Goal: Obtain resource: Download file/media

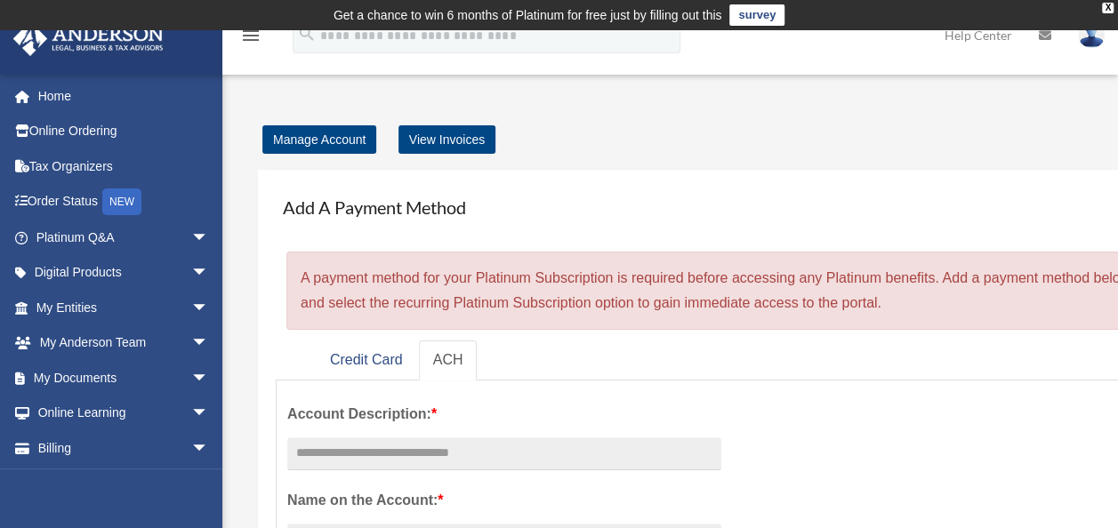
scroll to position [45, 0]
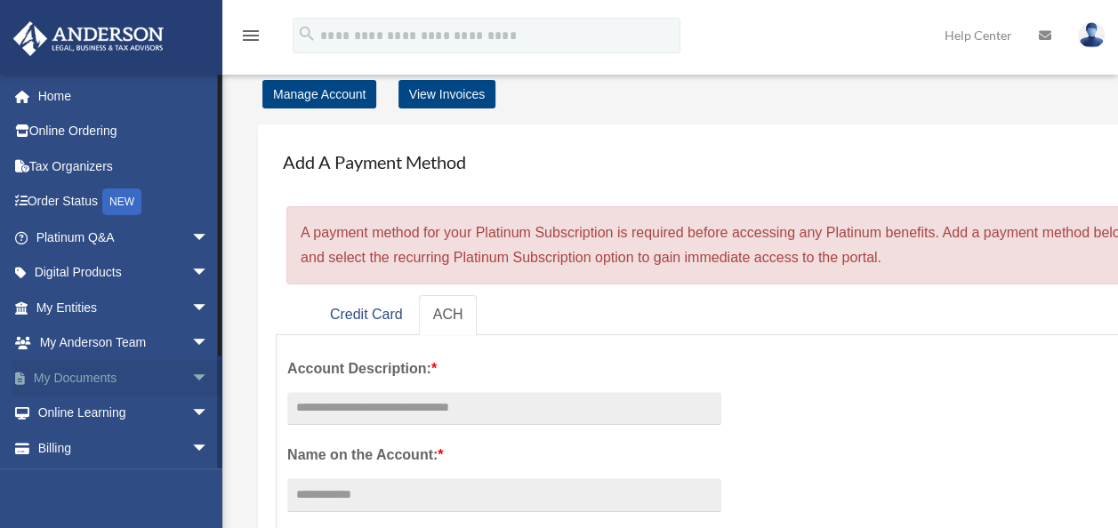
click at [82, 373] on link "My Documents arrow_drop_down" at bounding box center [123, 378] width 223 height 36
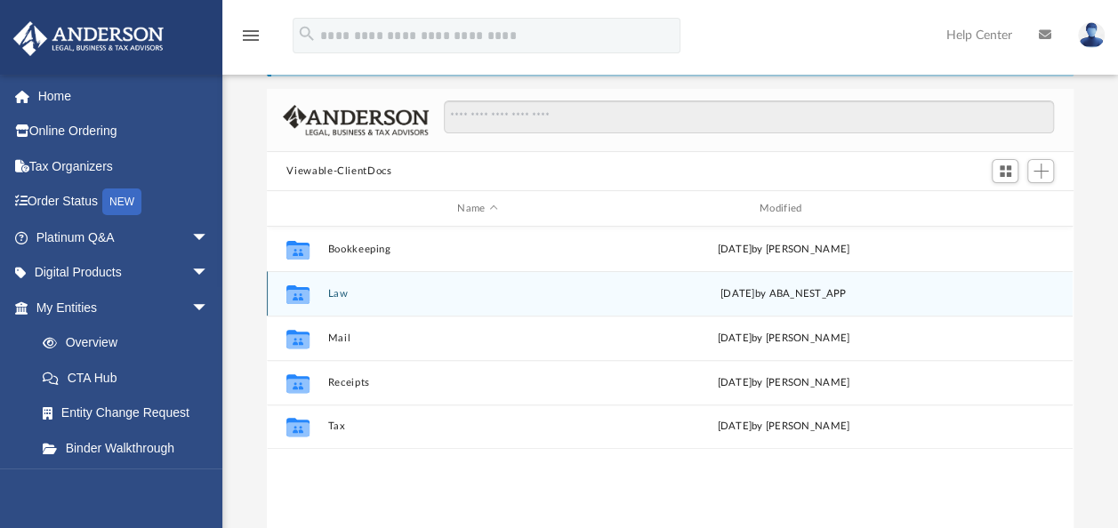
scroll to position [105, 0]
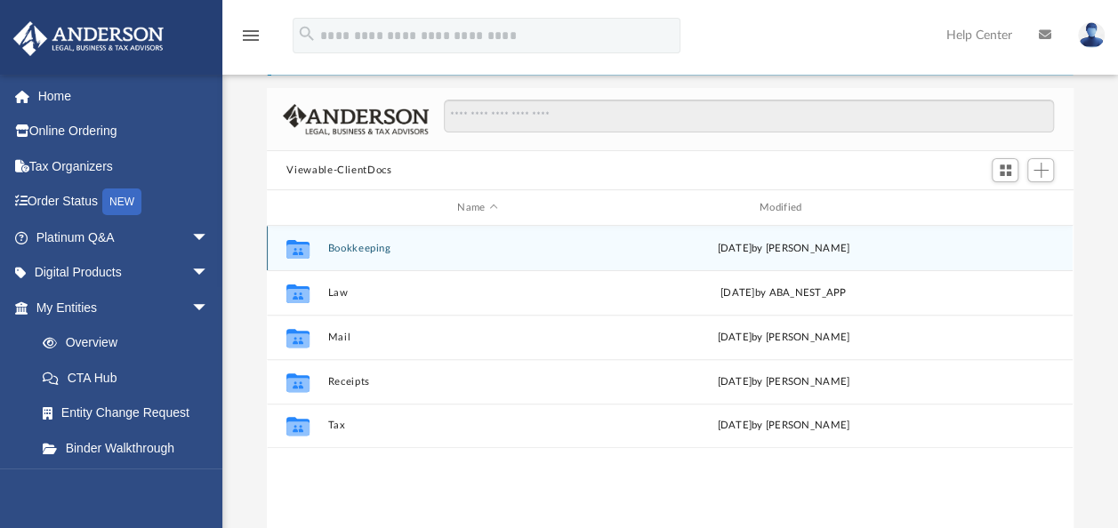
click at [362, 253] on button "Bookkeeping" at bounding box center [477, 249] width 299 height 12
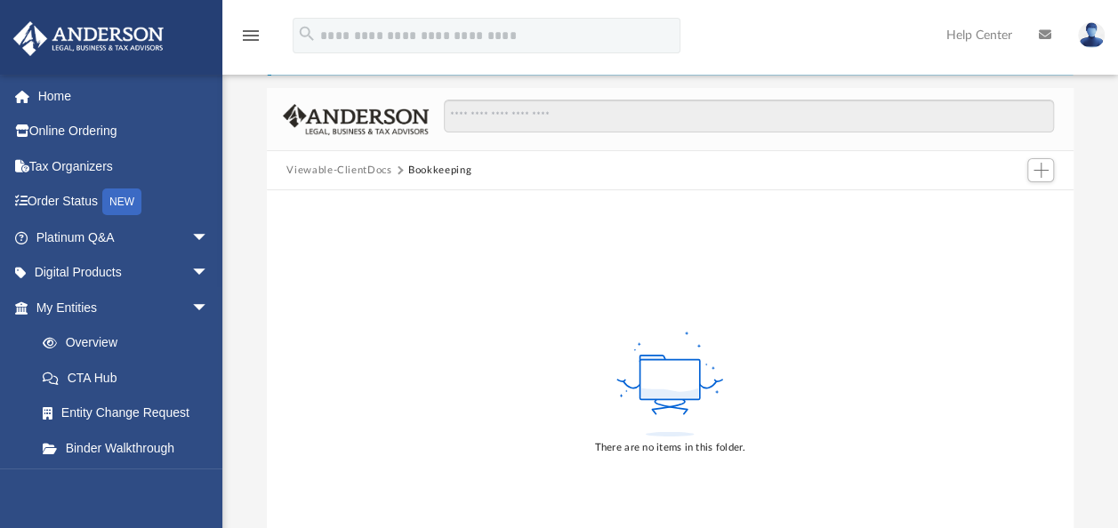
click at [358, 166] on button "Viewable-ClientDocs" at bounding box center [338, 171] width 105 height 16
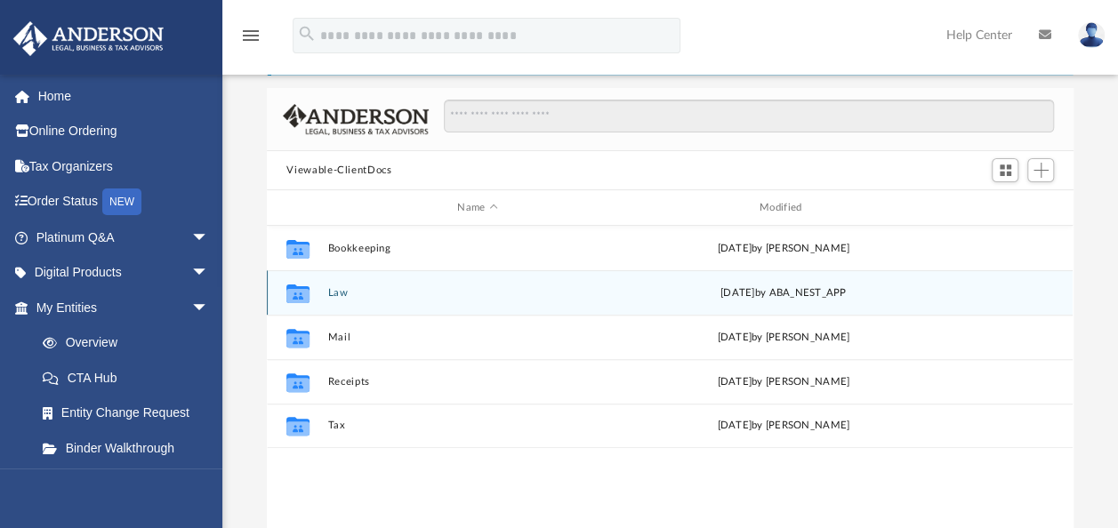
scroll to position [390, 792]
click at [342, 293] on button "Law" at bounding box center [477, 293] width 299 height 12
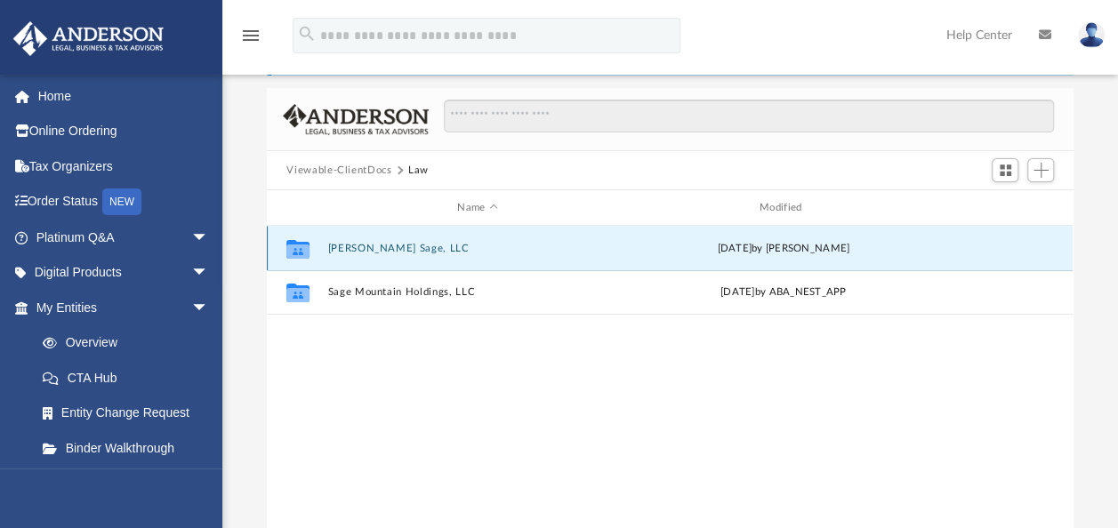
click at [352, 248] on button "[PERSON_NAME] Sage, LLC" at bounding box center [477, 249] width 299 height 12
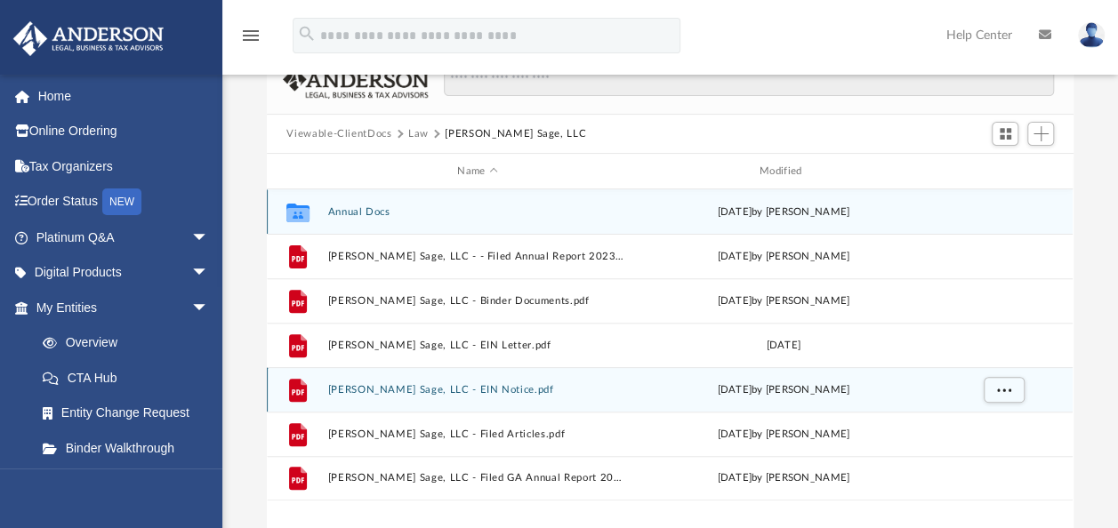
scroll to position [142, 0]
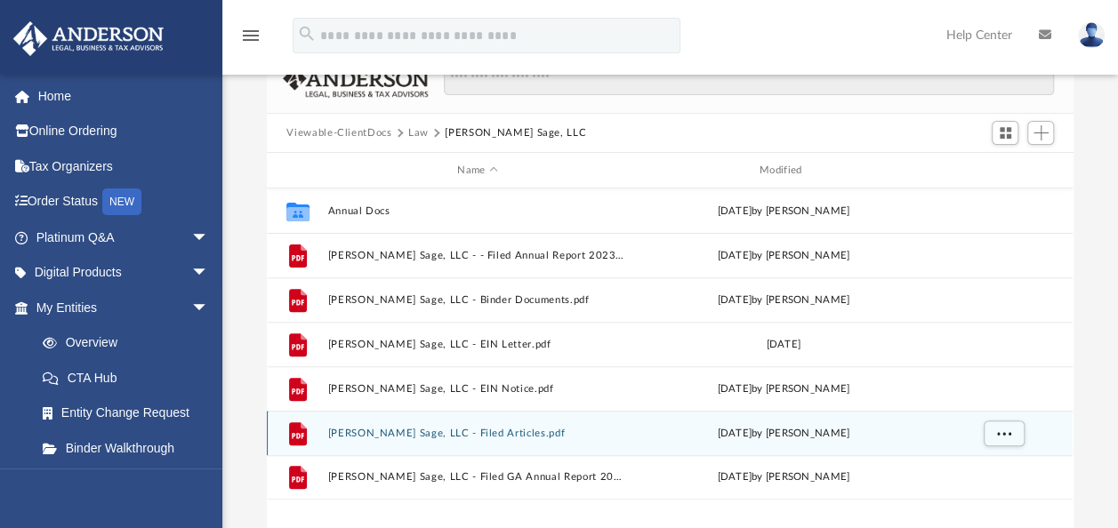
click at [486, 430] on button "[PERSON_NAME] Sage, LLC - Filed Articles.pdf" at bounding box center [477, 434] width 299 height 12
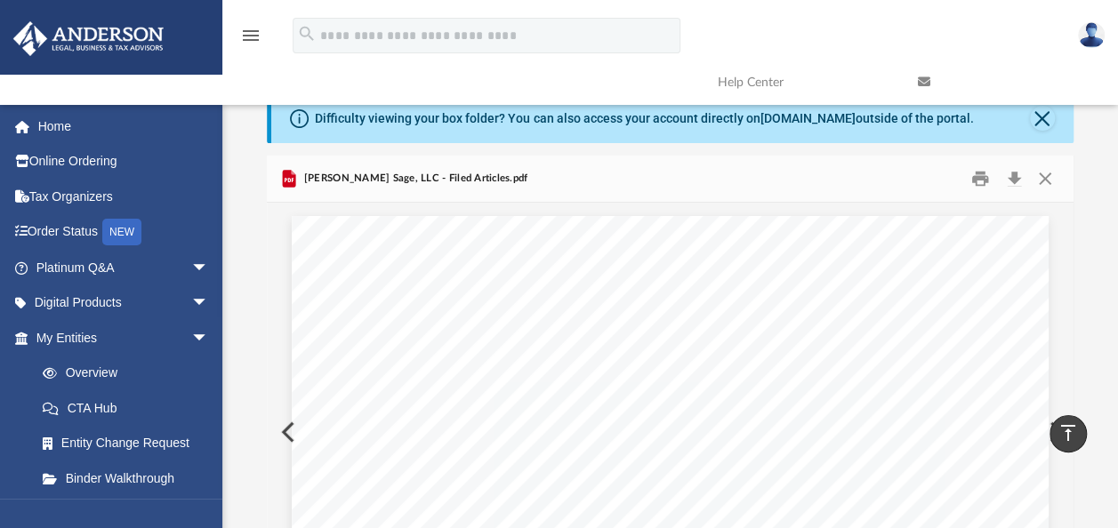
scroll to position [0, 0]
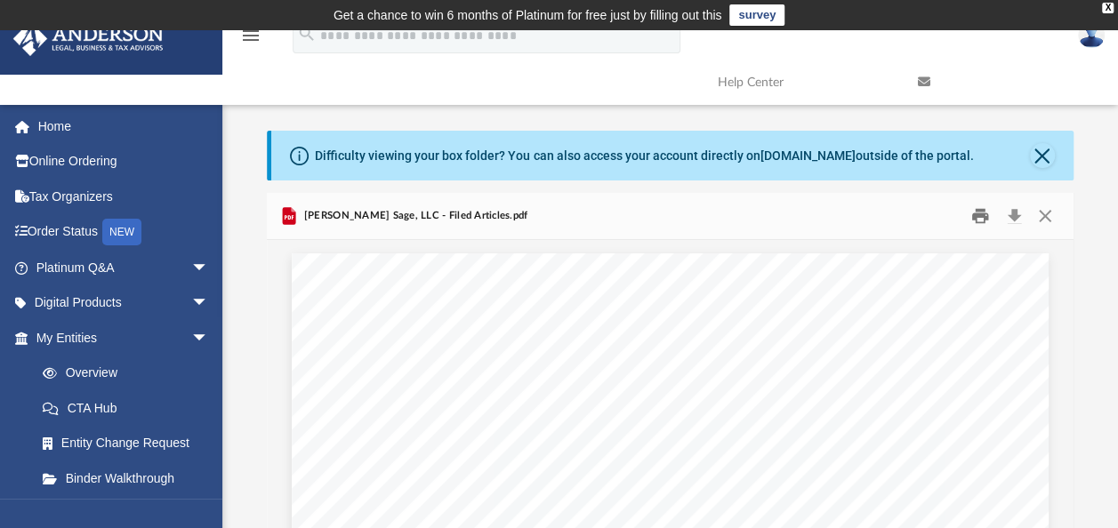
click at [984, 214] on button "Print" at bounding box center [980, 217] width 36 height 28
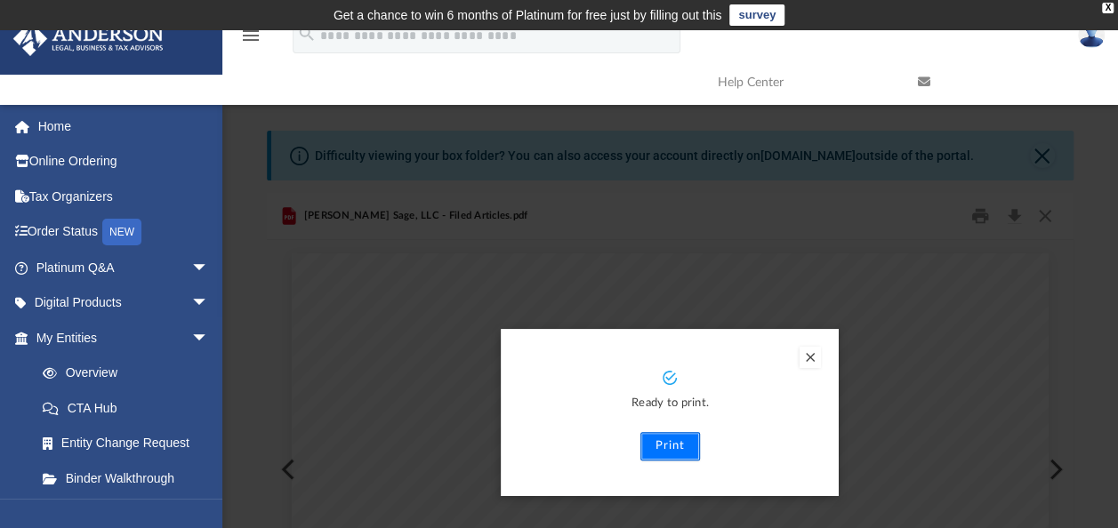
click at [667, 450] on button "Print" at bounding box center [670, 446] width 60 height 28
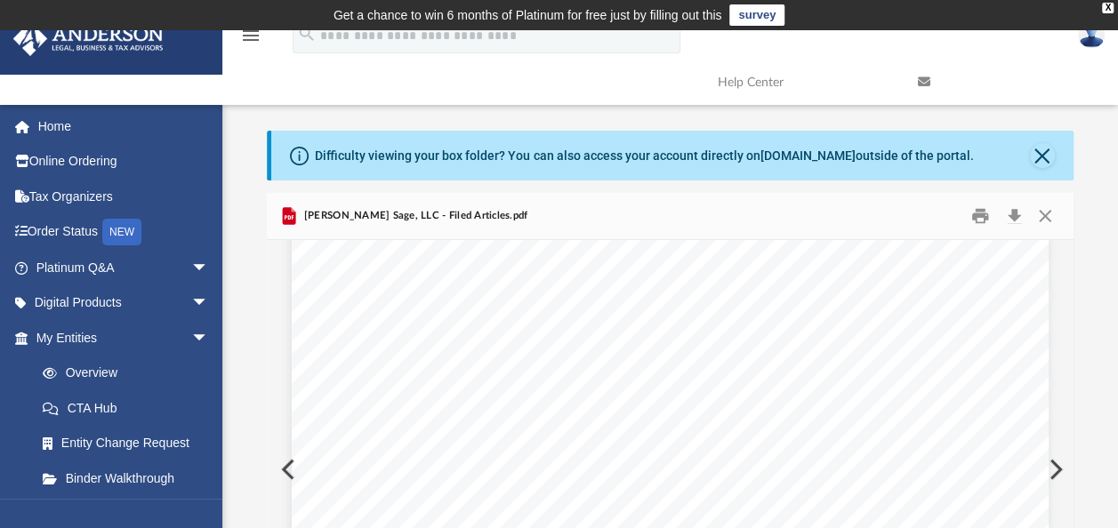
scroll to position [358, 0]
click at [1036, 157] on button "Close" at bounding box center [1042, 155] width 25 height 25
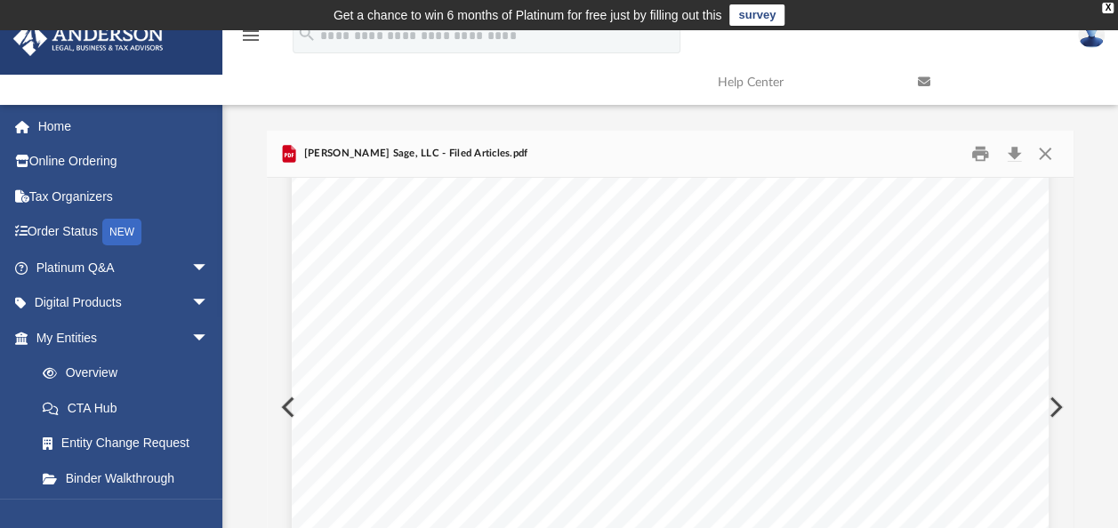
scroll to position [463, 0]
click at [1044, 154] on button "Close" at bounding box center [1045, 155] width 32 height 28
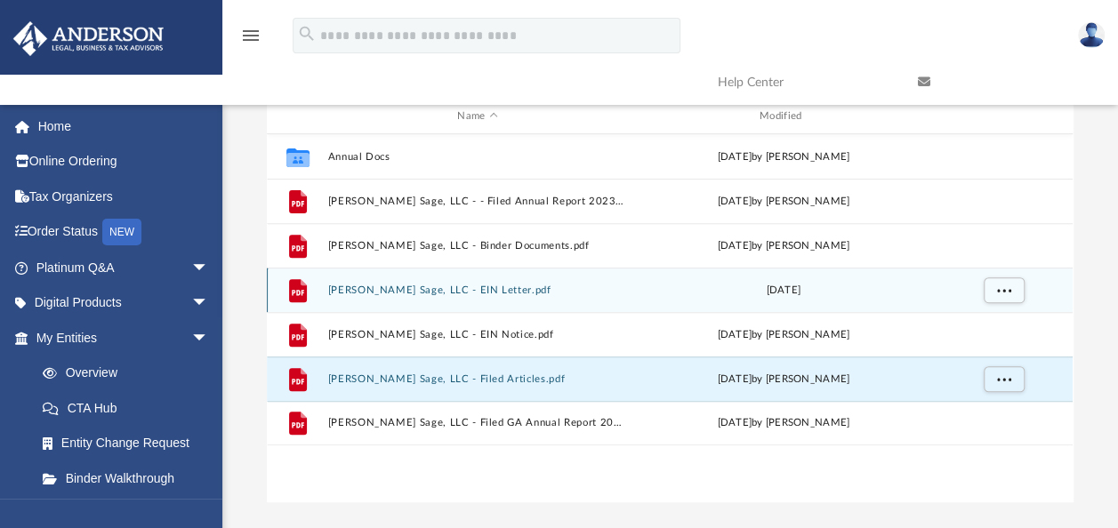
scroll to position [135, 0]
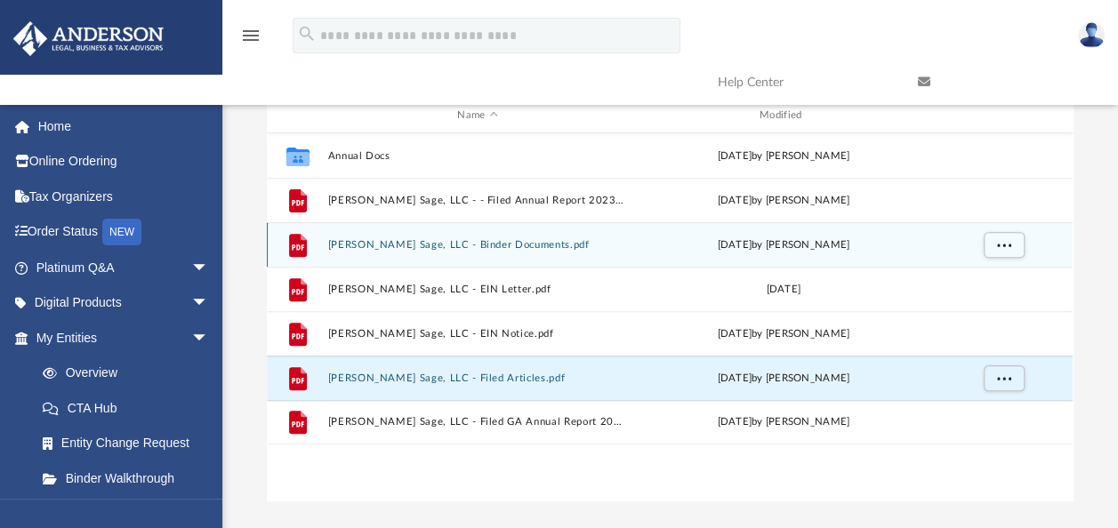
click at [512, 241] on button "[PERSON_NAME] Sage, LLC - Binder Documents.pdf" at bounding box center [477, 245] width 299 height 12
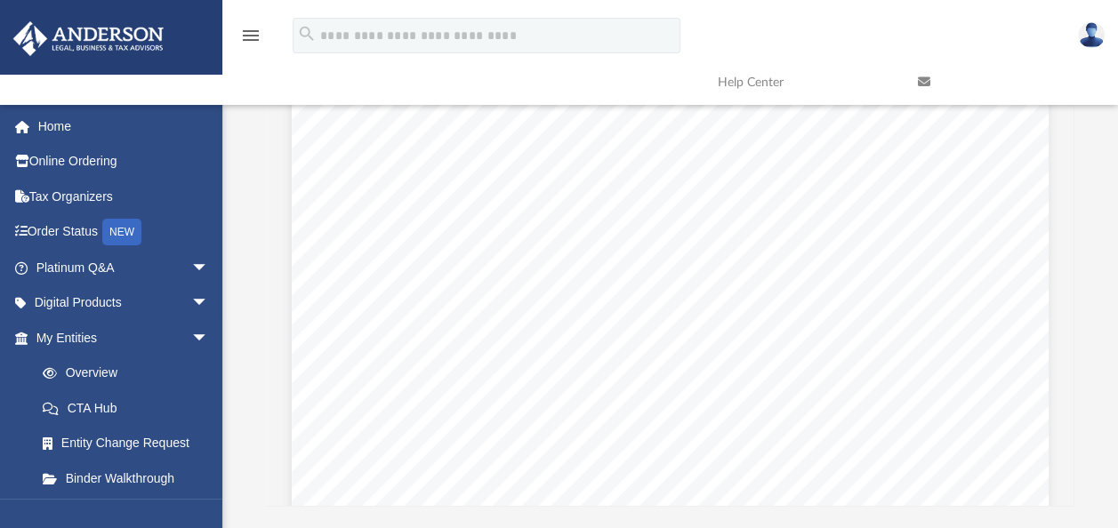
scroll to position [0, 0]
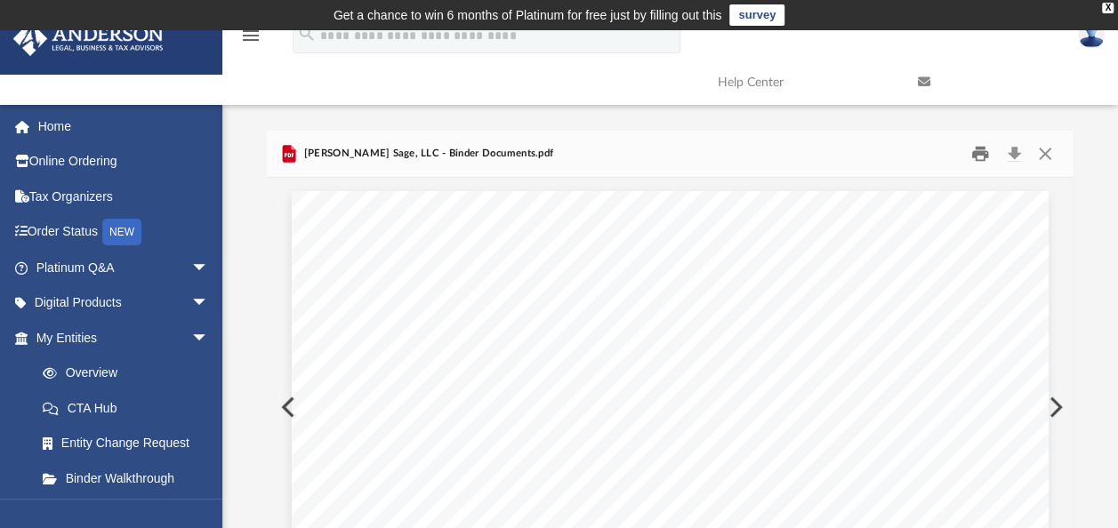
click at [974, 156] on button "Print" at bounding box center [980, 155] width 36 height 28
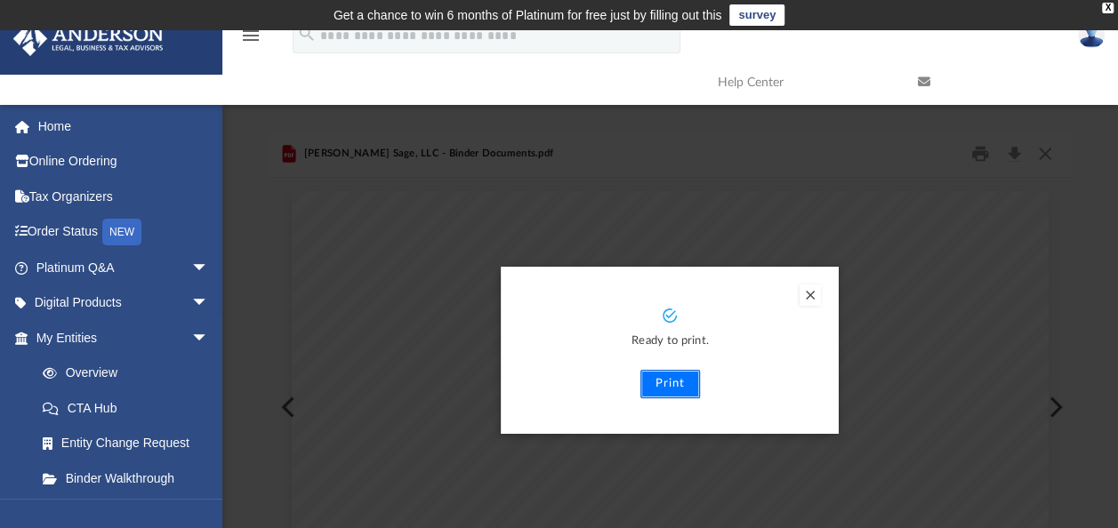
click at [667, 382] on button "Print" at bounding box center [670, 384] width 60 height 28
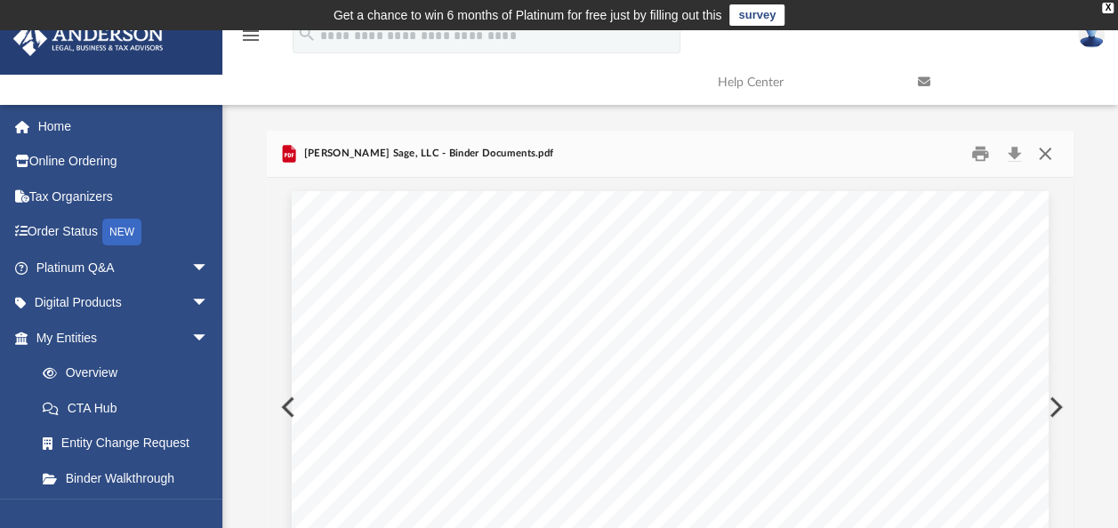
click at [1046, 157] on button "Close" at bounding box center [1045, 155] width 32 height 28
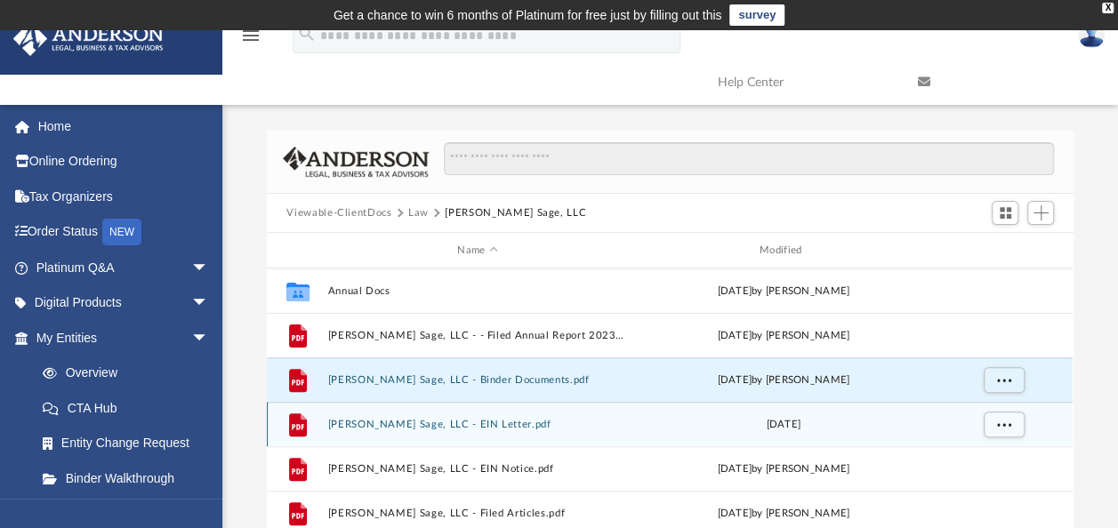
click at [487, 419] on button "[PERSON_NAME] Sage, LLC - EIN Letter.pdf" at bounding box center [477, 425] width 299 height 12
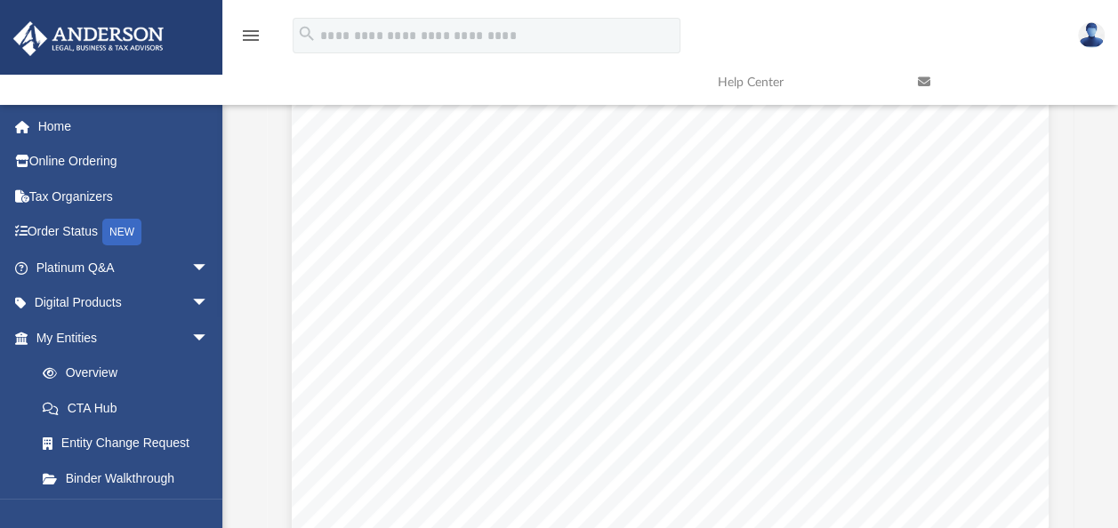
scroll to position [502, 0]
